Goal: Navigation & Orientation: Go to known website

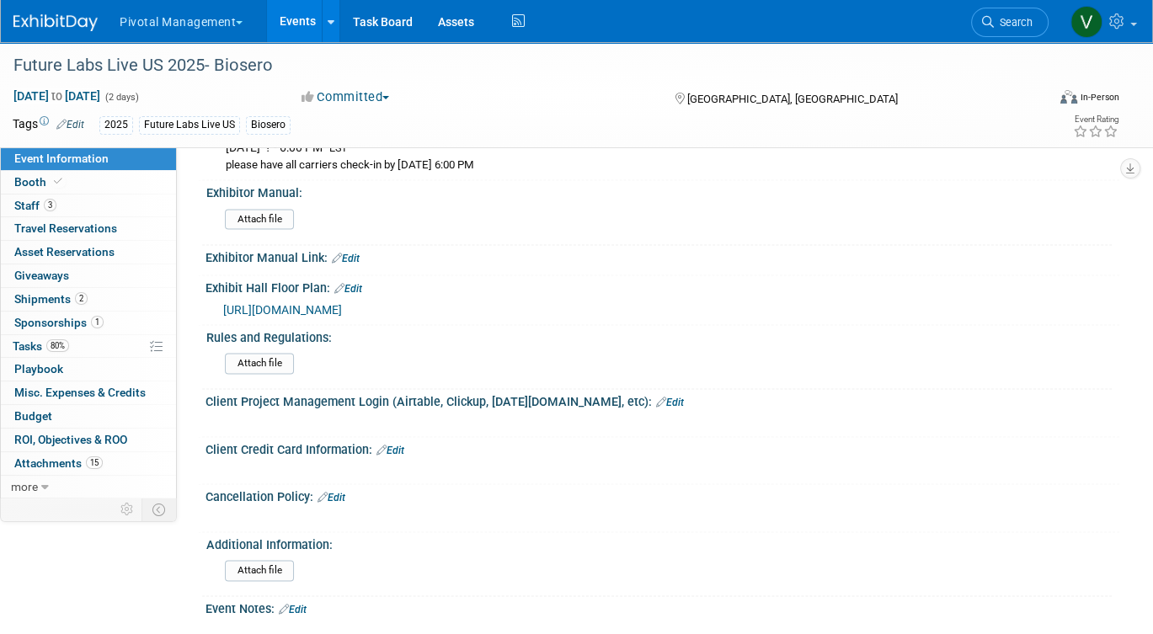
click at [296, 19] on link "Events" at bounding box center [297, 21] width 61 height 42
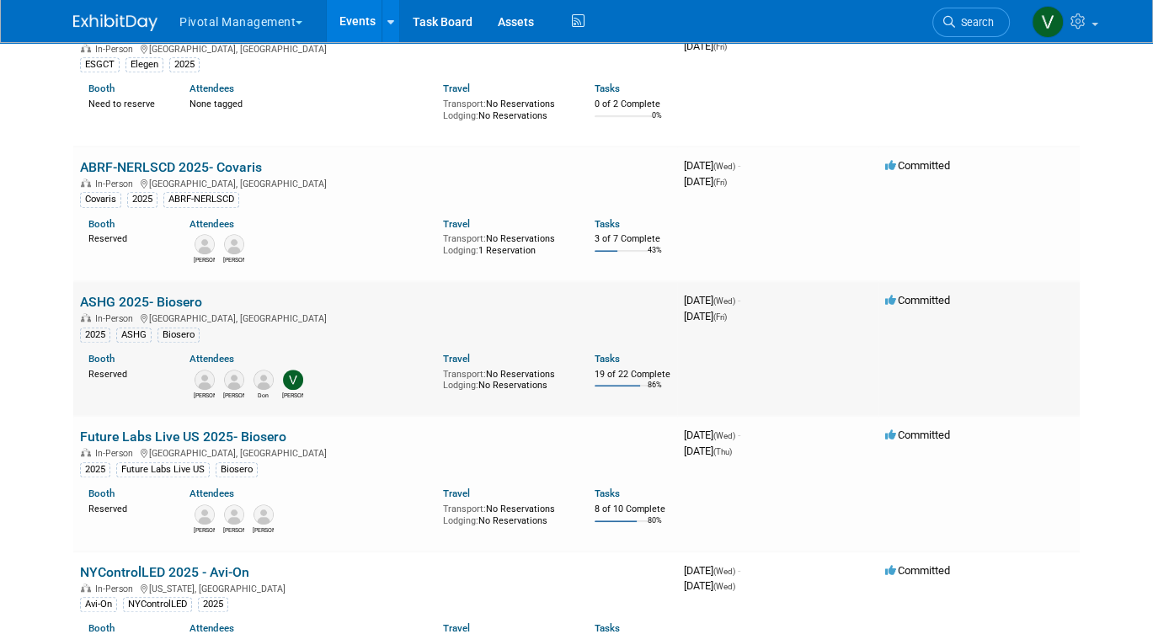
scroll to position [1496, 0]
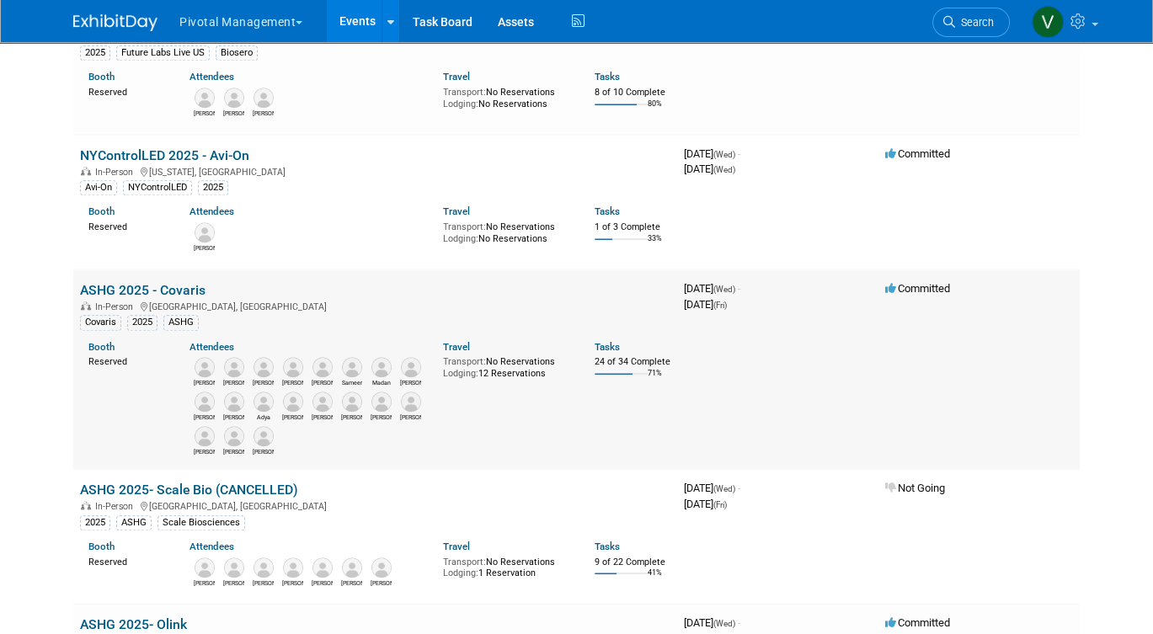
click at [175, 298] on link "ASHG 2025 - Covaris" at bounding box center [142, 290] width 125 height 16
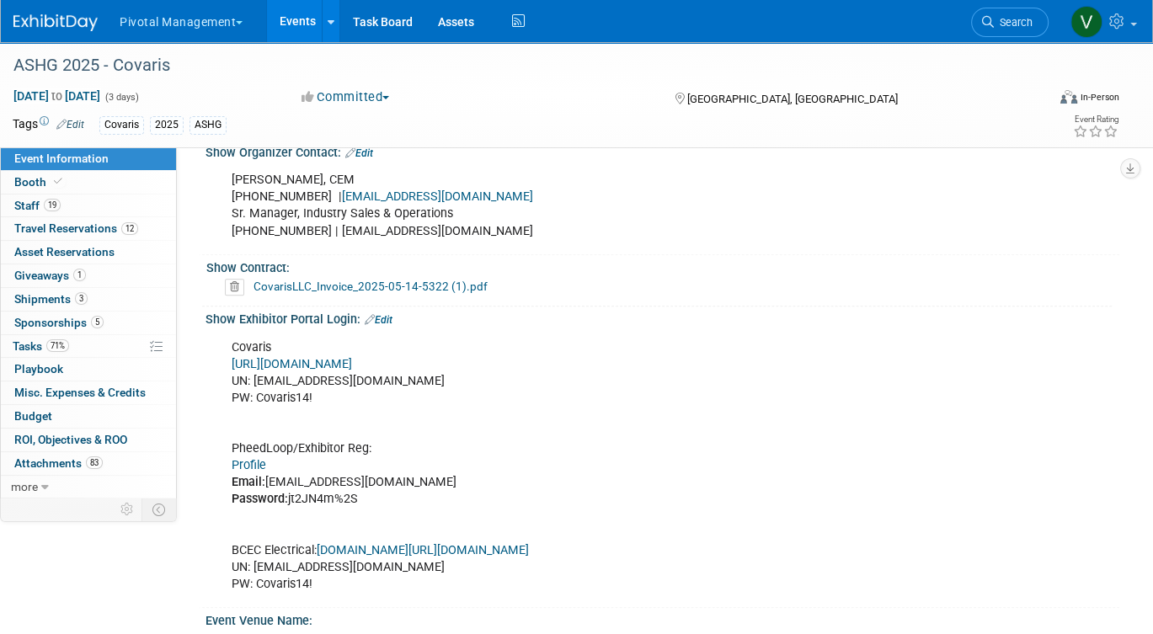
scroll to position [1132, 0]
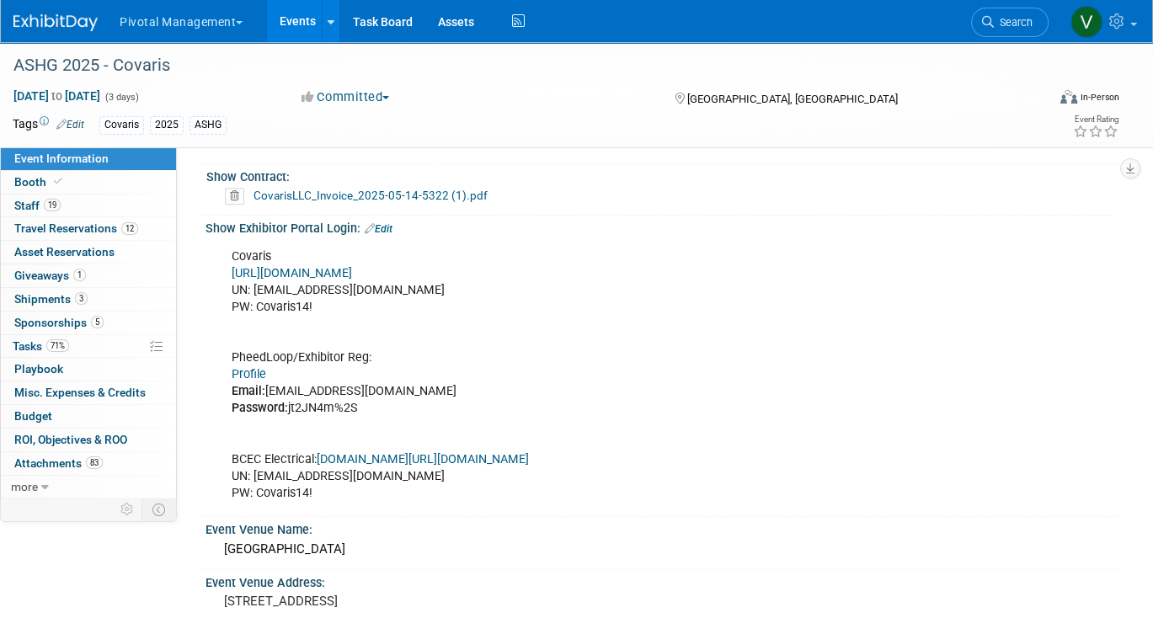
click at [352, 266] on link "https://ASHG25.exh.mapyourshow.com/" at bounding box center [292, 273] width 120 height 14
